Goal: Task Accomplishment & Management: Manage account settings

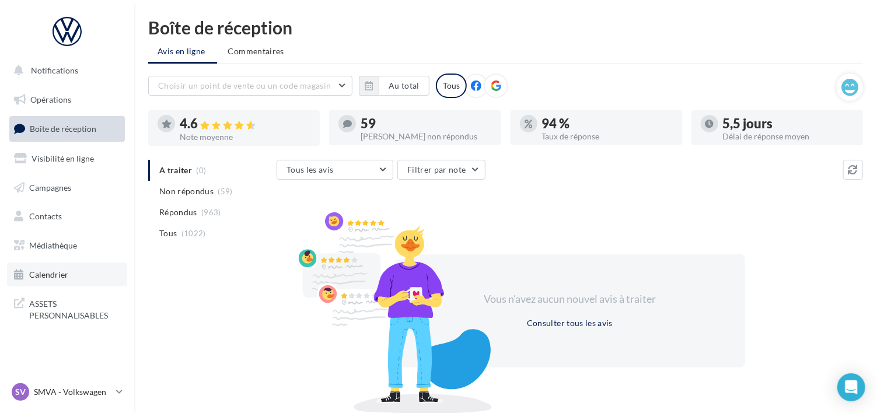
click at [53, 277] on span "Calendrier" at bounding box center [48, 275] width 39 height 10
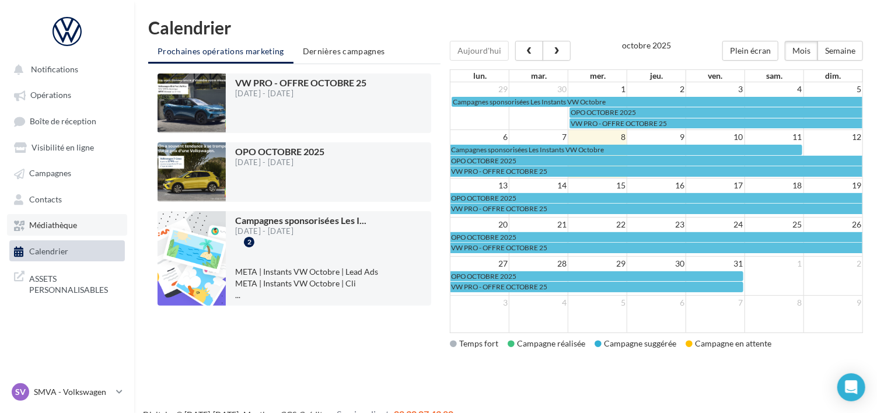
click at [48, 228] on span "Médiathèque" at bounding box center [53, 226] width 48 height 10
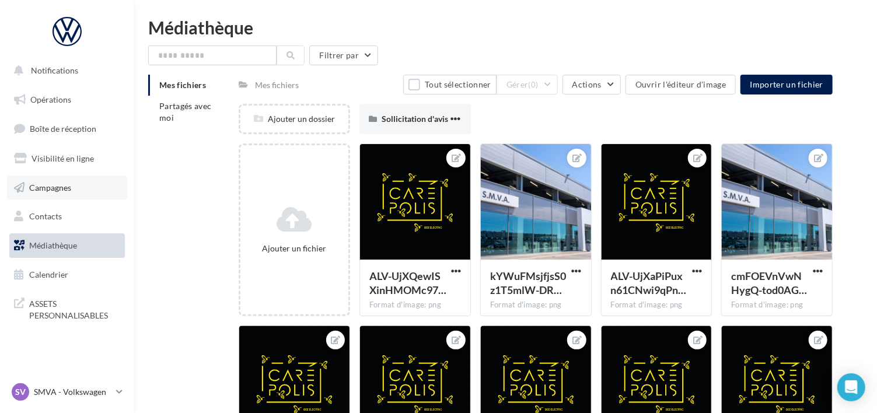
click at [43, 193] on link "Campagnes" at bounding box center [67, 188] width 120 height 25
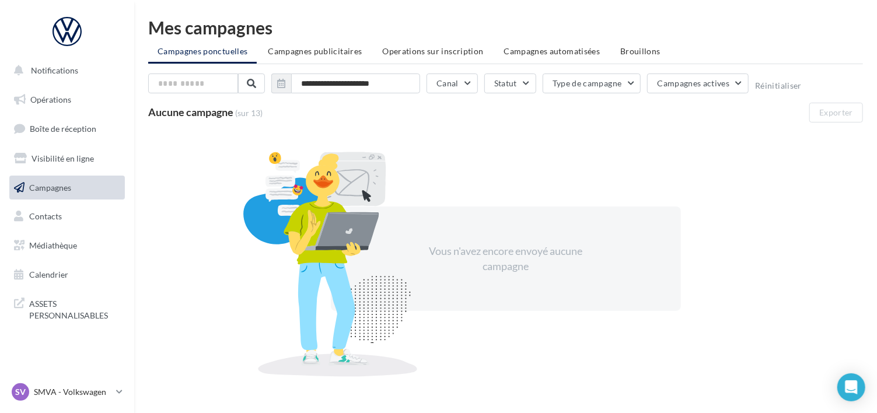
click at [54, 159] on span "Visibilité en ligne" at bounding box center [63, 158] width 62 height 10
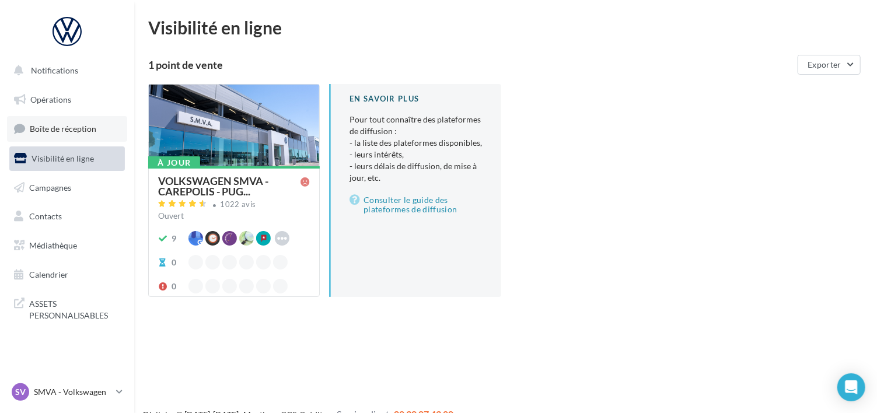
click at [57, 131] on span "Boîte de réception" at bounding box center [63, 129] width 67 height 10
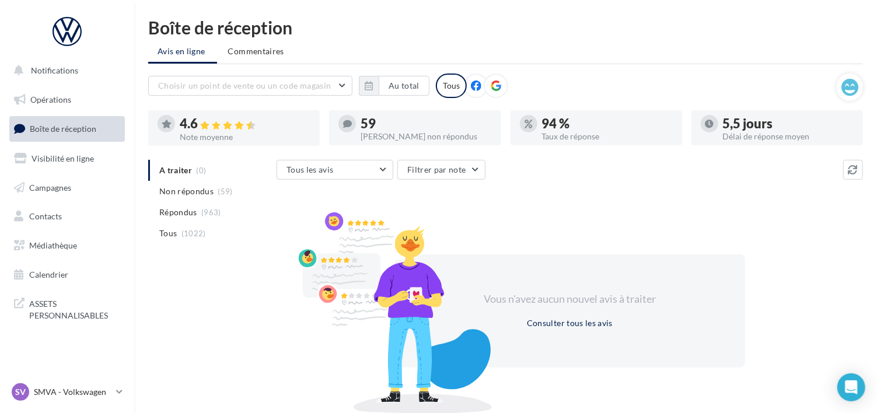
click at [48, 67] on span "Notifications" at bounding box center [54, 70] width 47 height 10
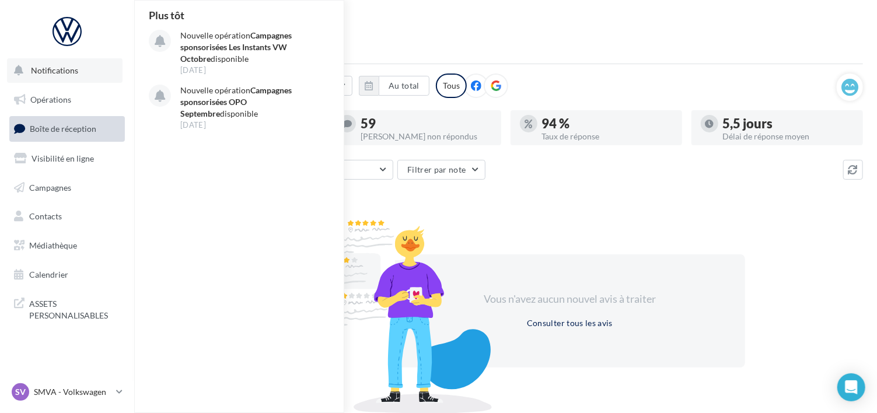
click at [48, 68] on span "Notifications" at bounding box center [54, 70] width 47 height 10
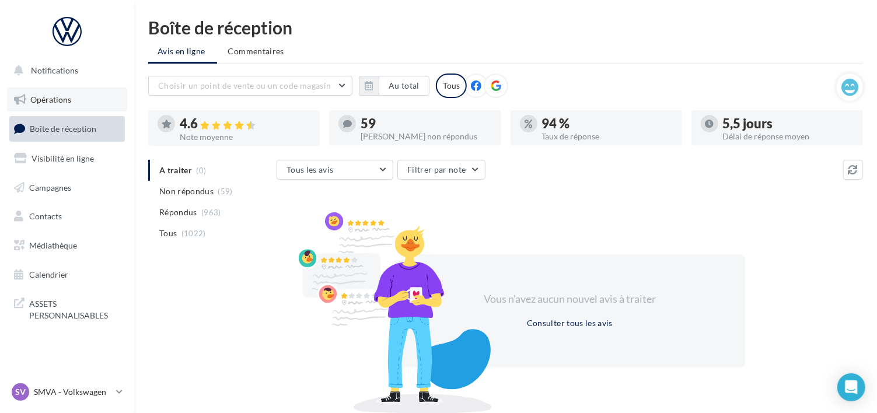
click at [44, 100] on span "Opérations" at bounding box center [50, 100] width 41 height 10
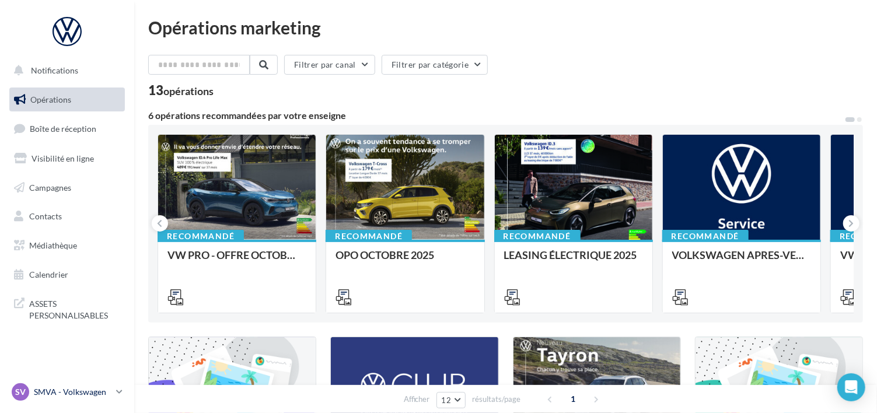
click at [50, 388] on p "SMVA - Volkswagen" at bounding box center [73, 392] width 78 height 12
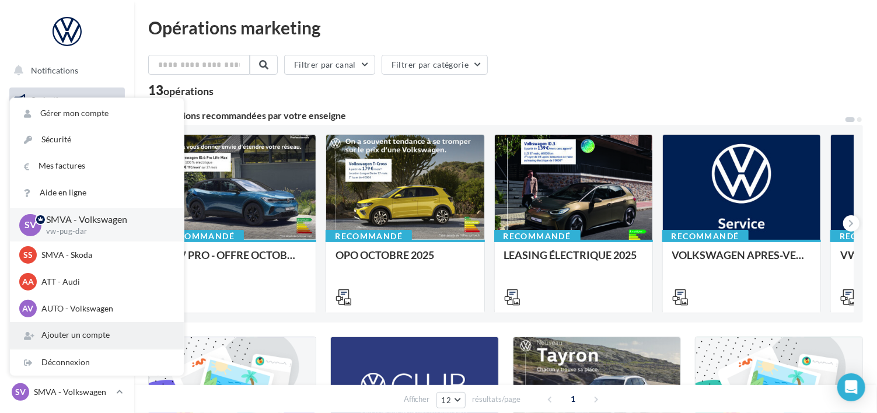
click at [46, 336] on div "Ajouter un compte" at bounding box center [97, 335] width 174 height 26
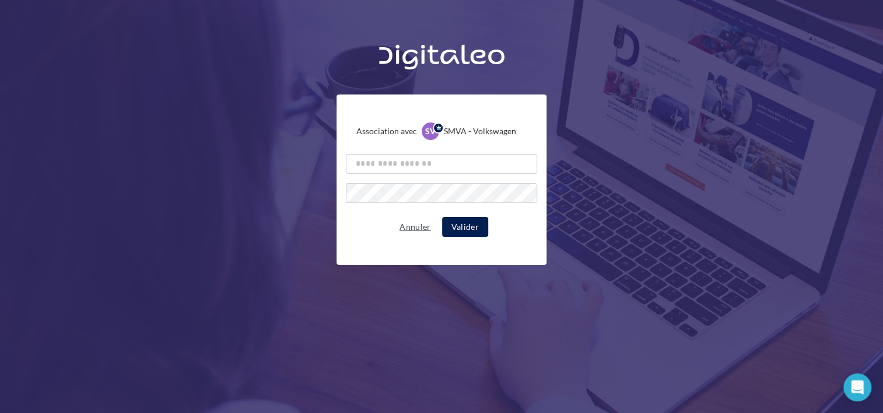
click at [422, 226] on button "Annuler" at bounding box center [415, 227] width 40 height 14
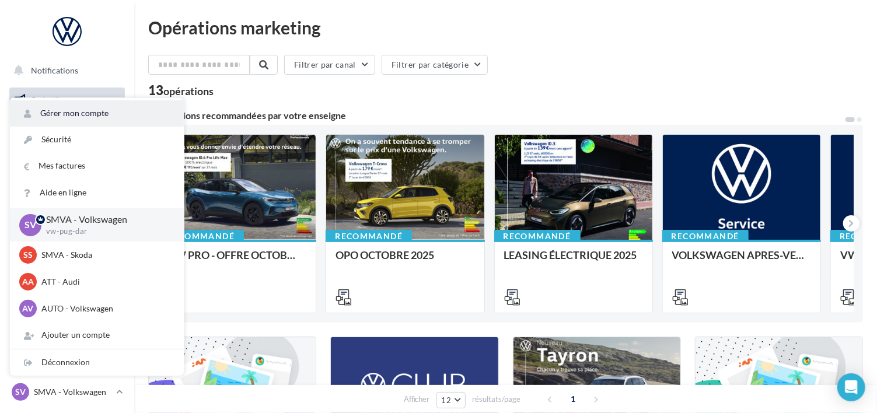
click at [60, 114] on link "Gérer mon compte" at bounding box center [97, 113] width 174 height 26
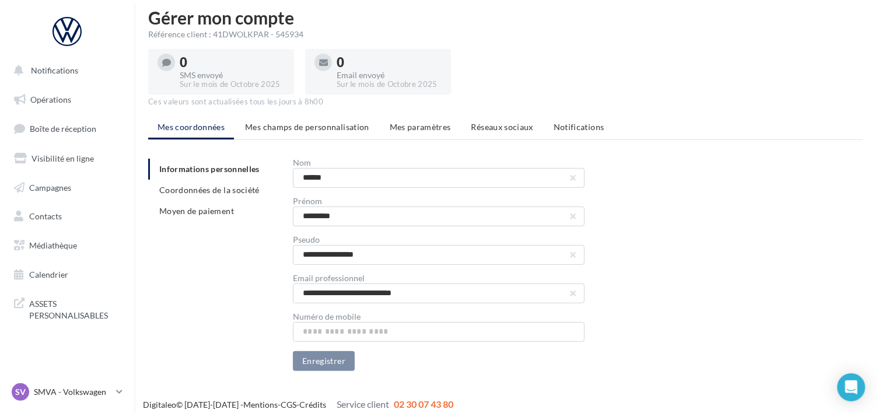
scroll to position [18, 0]
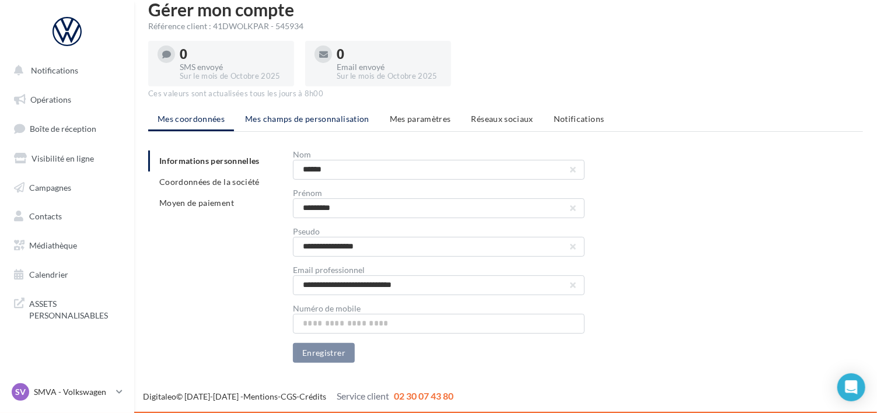
click at [277, 113] on li "Mes champs de personnalisation" at bounding box center [307, 119] width 143 height 21
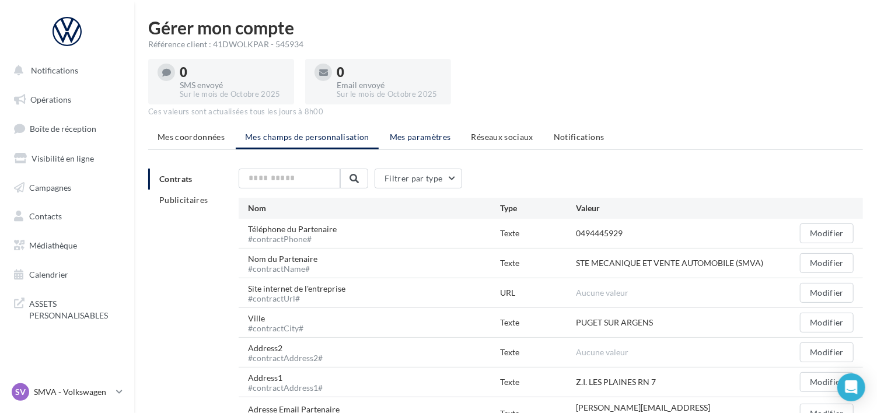
click at [390, 137] on span "Mes paramètres" at bounding box center [420, 137] width 61 height 10
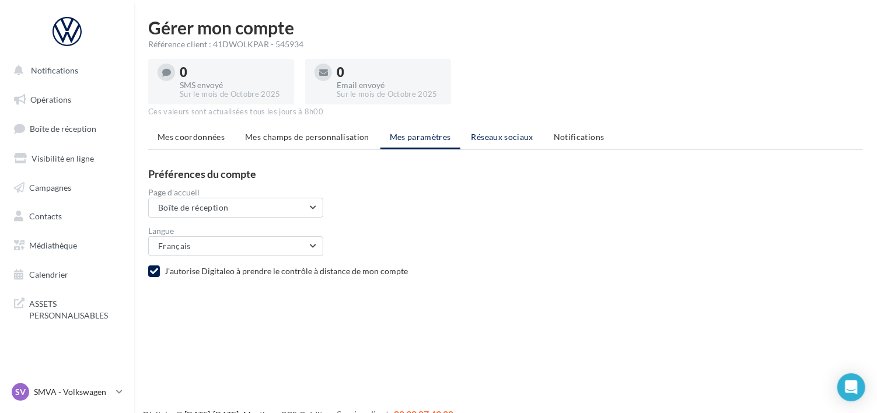
click at [471, 137] on span "Réseaux sociaux" at bounding box center [502, 137] width 62 height 10
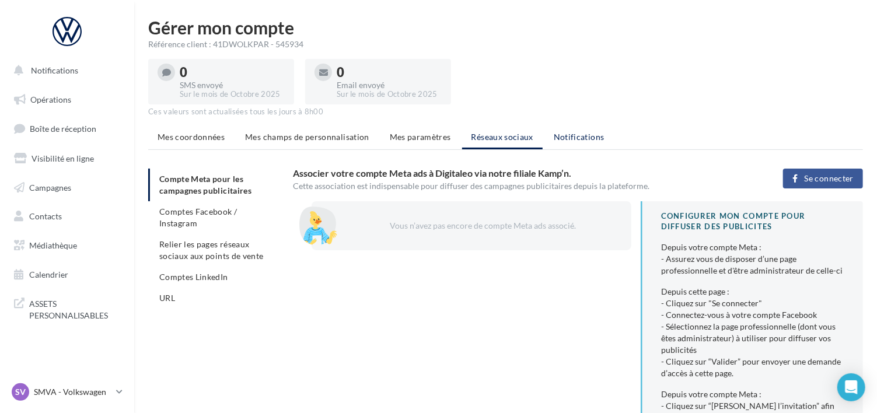
click at [583, 144] on li "Notifications" at bounding box center [578, 137] width 69 height 21
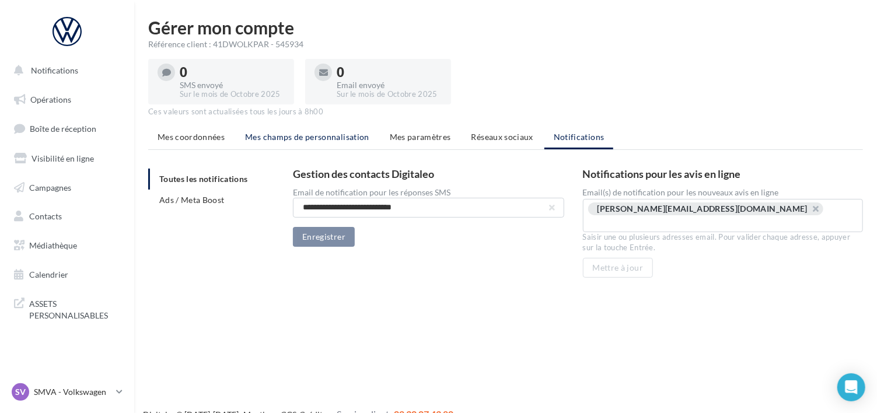
click at [324, 137] on span "Mes champs de personnalisation" at bounding box center [307, 137] width 124 height 10
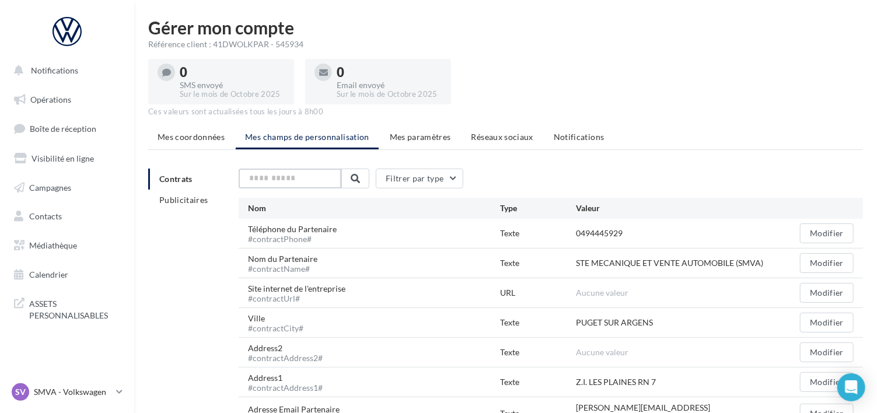
click at [293, 174] on input "text" at bounding box center [290, 179] width 103 height 20
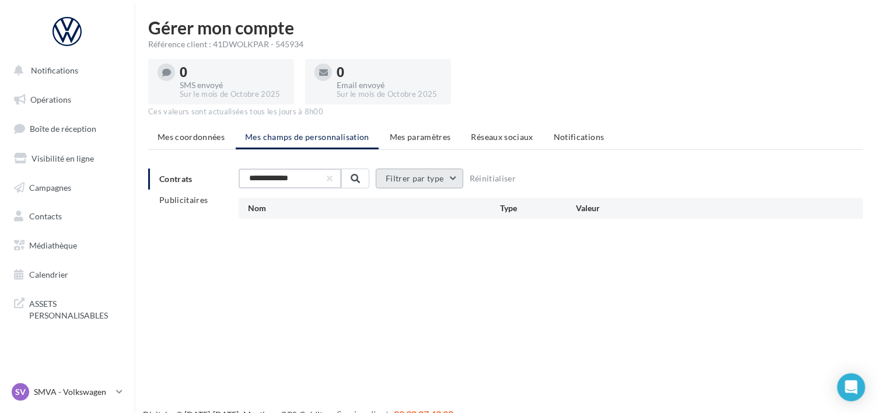
type input "**********"
click at [440, 183] on button "Filtrer par type" at bounding box center [419, 179] width 88 height 20
click at [509, 174] on button "Réinitialiser" at bounding box center [492, 179] width 56 height 14
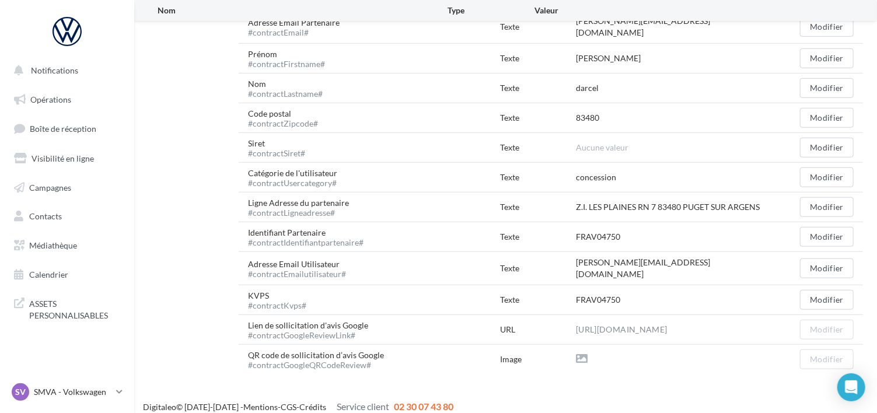
scroll to position [387, 0]
